Goal: Task Accomplishment & Management: Complete application form

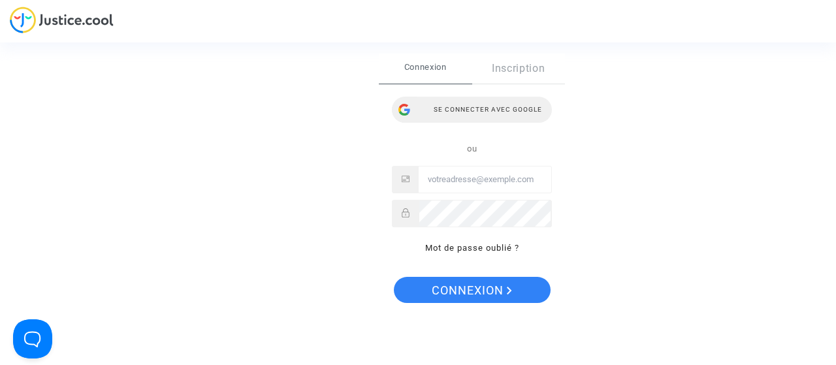
click at [502, 114] on div "Se connecter avec Google" at bounding box center [472, 110] width 160 height 26
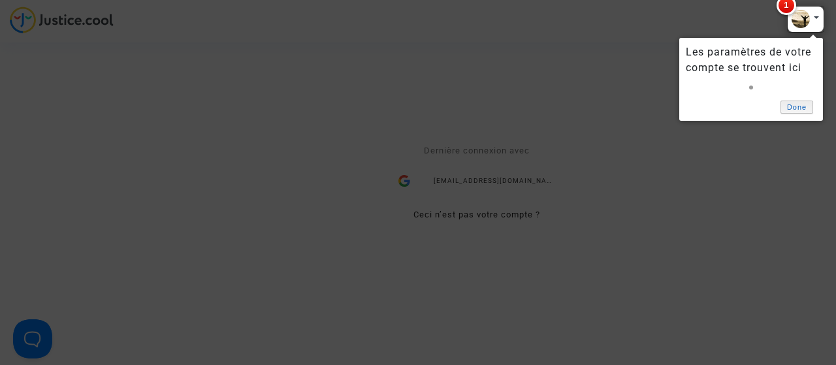
click at [792, 105] on link "Done" at bounding box center [796, 108] width 33 height 14
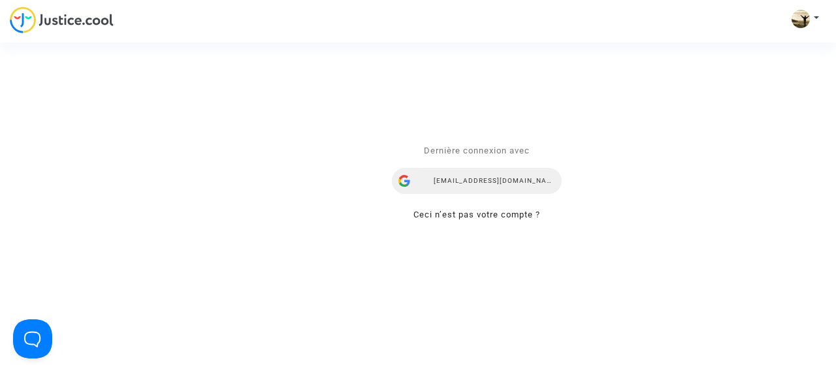
click at [489, 187] on div "bensamoun@gmail.com" at bounding box center [477, 181] width 170 height 26
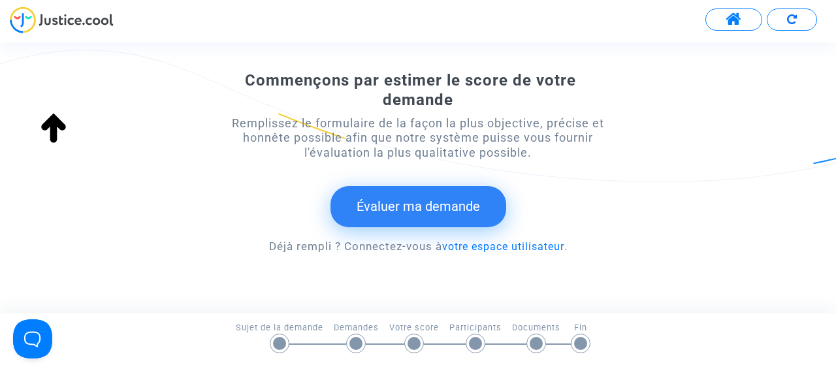
scroll to position [263, 0]
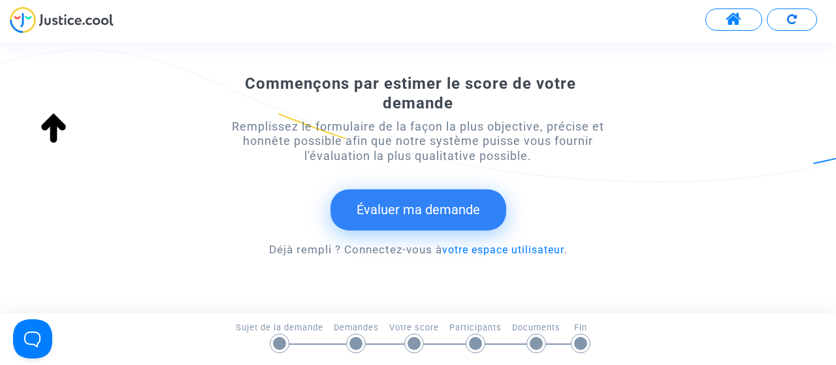
click at [473, 202] on button "Évaluer ma demande" at bounding box center [418, 209] width 176 height 40
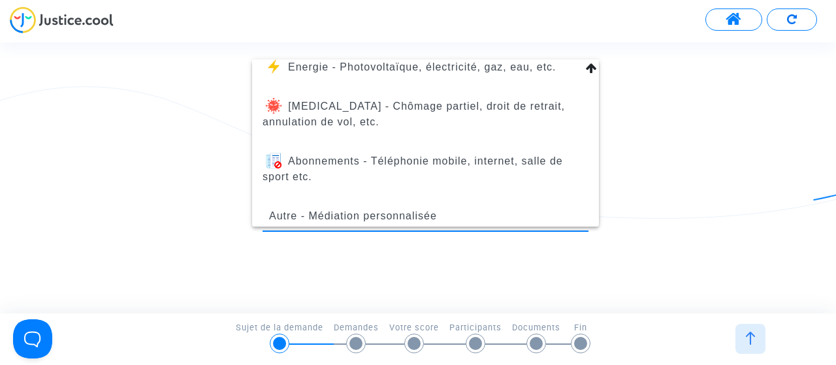
scroll to position [170, 0]
